Goal: Check status

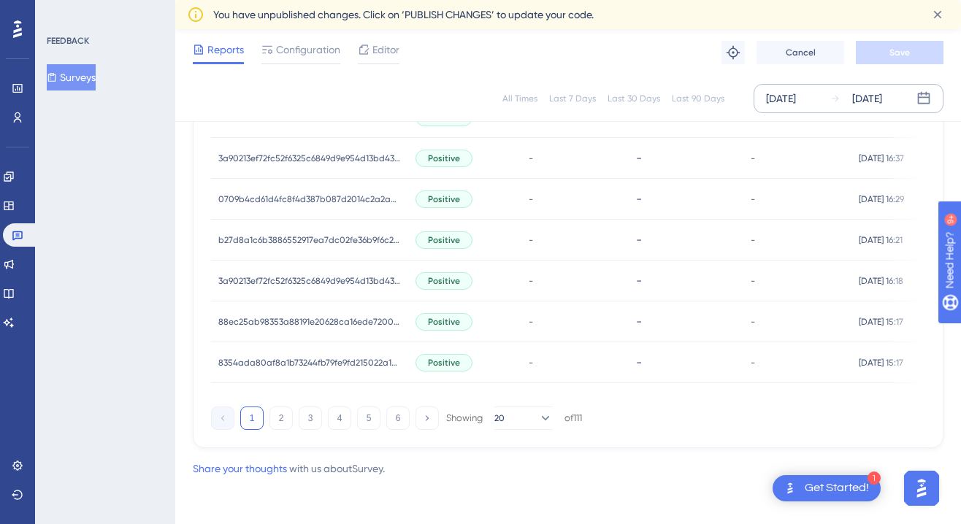
click at [882, 99] on div "[DATE]" at bounding box center [867, 99] width 30 height 18
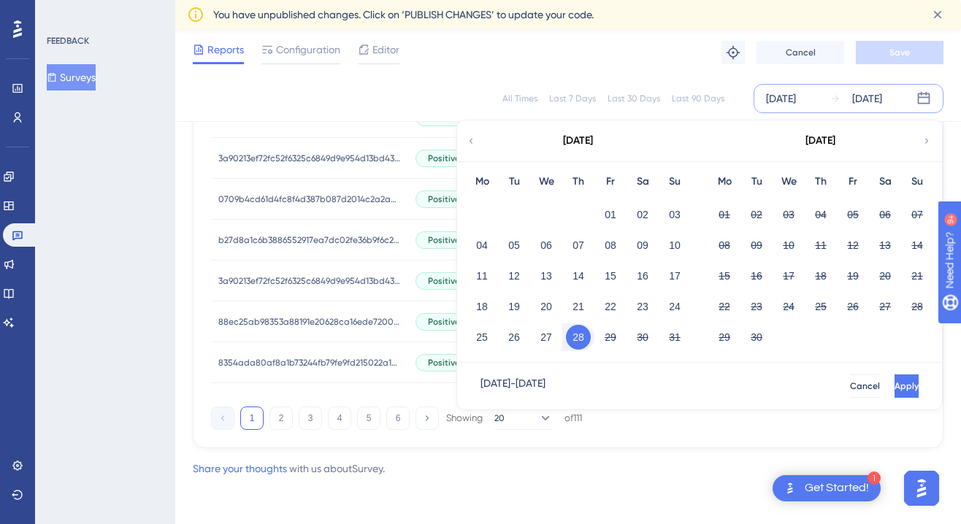
click at [583, 335] on button "28" at bounding box center [578, 337] width 25 height 25
click at [577, 338] on button "28" at bounding box center [578, 337] width 25 height 25
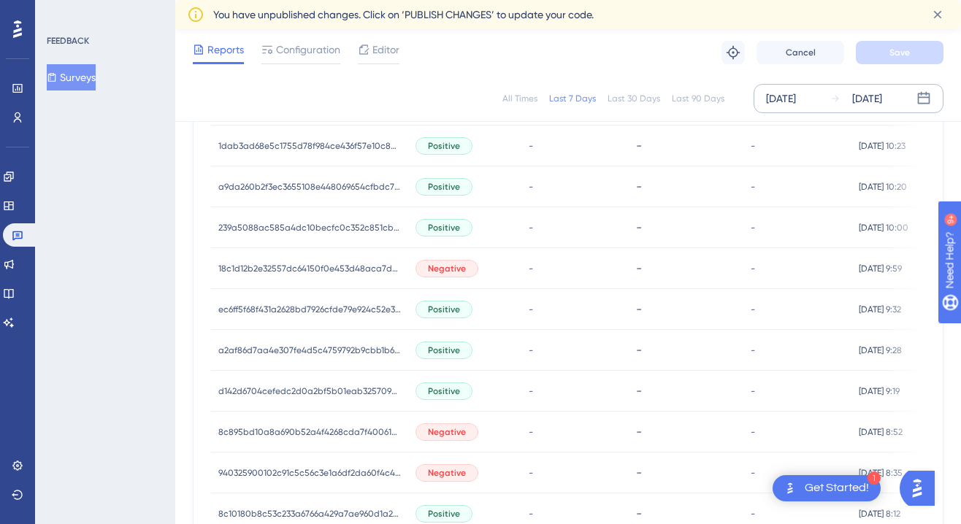
click at [869, 88] on div "[DATE] [DATE]" at bounding box center [848, 98] width 190 height 29
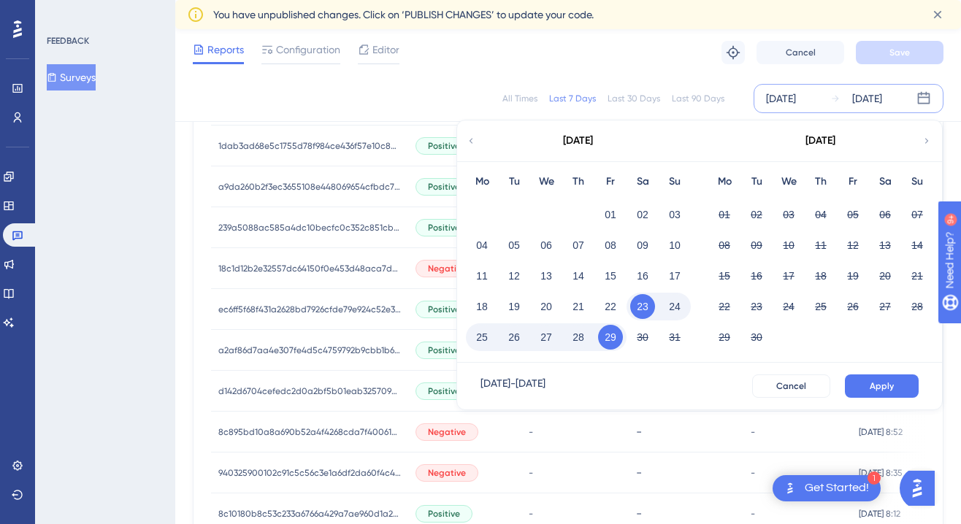
click at [177, 256] on div "Performance Users Engagement Widgets Feedback Product Updates Knowledge Base AI…" at bounding box center [567, 134] width 785 height 1525
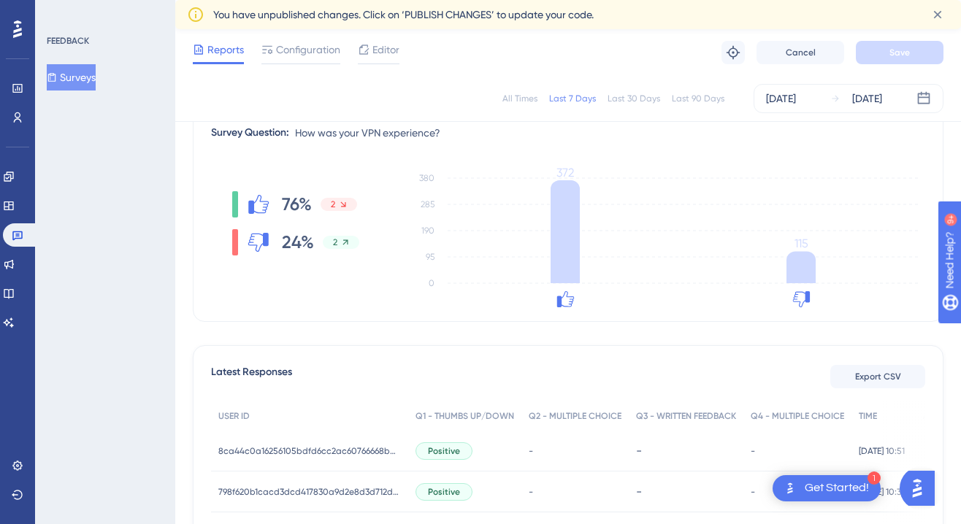
scroll to position [187, 0]
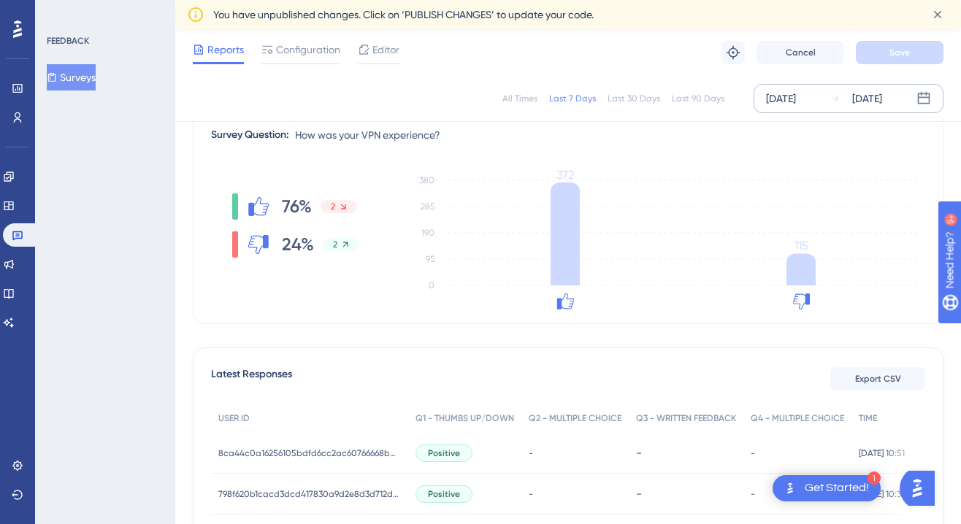
click at [866, 91] on div "[DATE]" at bounding box center [867, 99] width 30 height 18
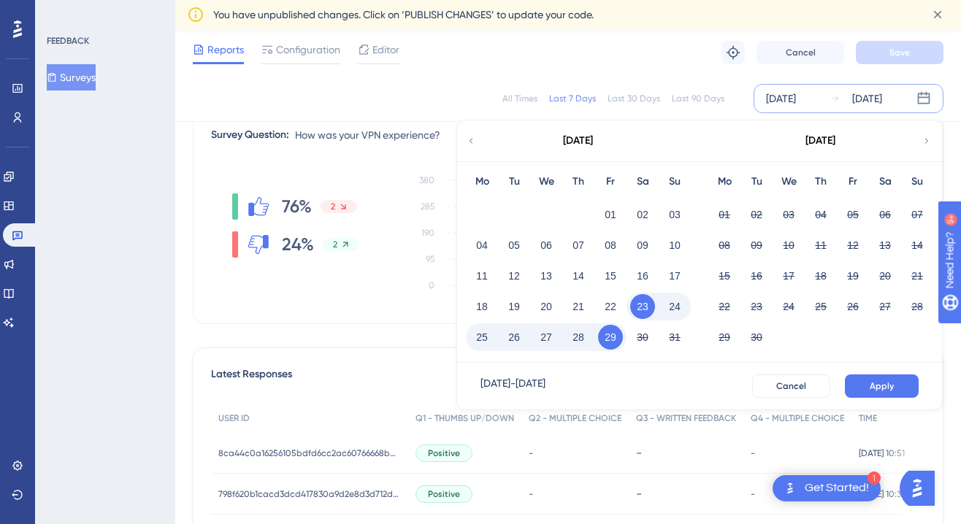
click at [578, 343] on button "28" at bounding box center [578, 337] width 25 height 25
click at [930, 381] on div "[DATE] - [DATE] Cancel Apply" at bounding box center [699, 386] width 485 height 47
click at [900, 386] on button "Apply" at bounding box center [881, 385] width 74 height 23
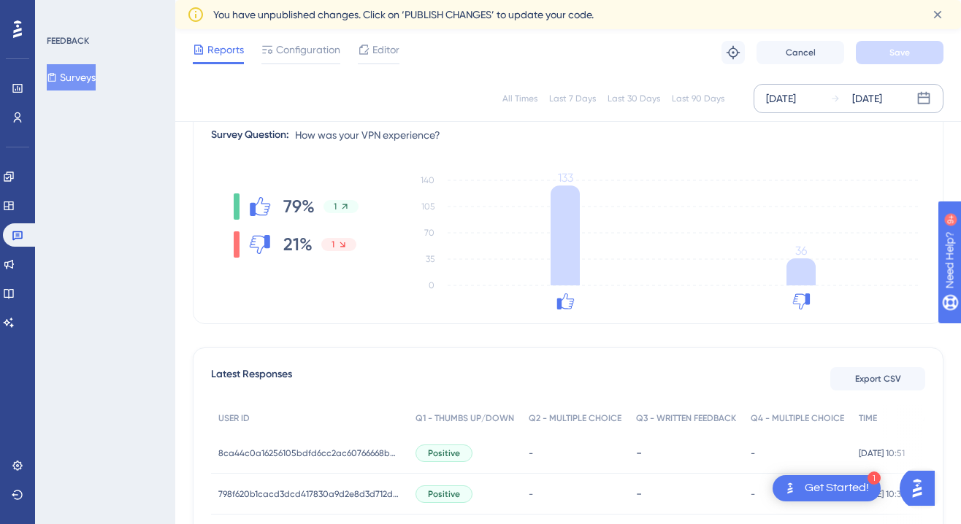
click at [833, 100] on icon at bounding box center [835, 98] width 10 height 10
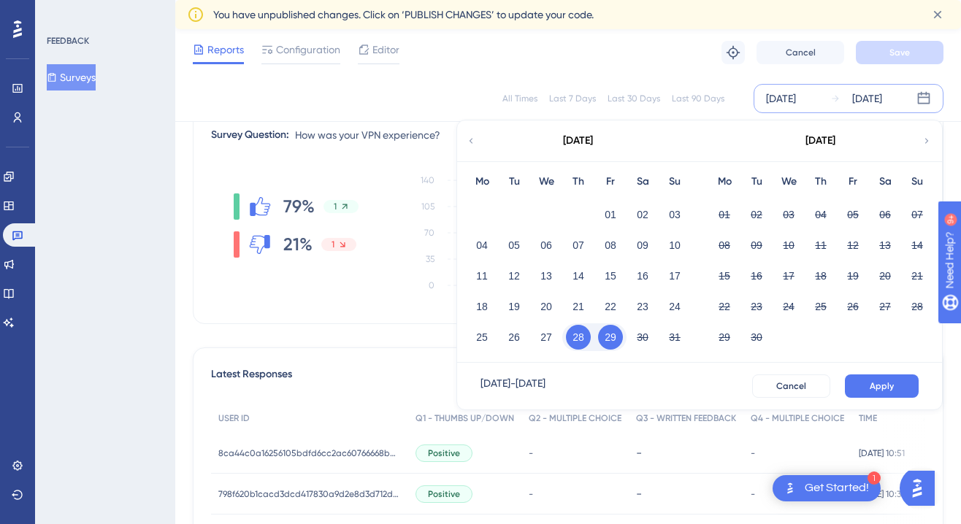
click at [608, 339] on button "29" at bounding box center [610, 337] width 25 height 25
click at [895, 383] on button "Apply" at bounding box center [881, 385] width 74 height 23
